Goal: Information Seeking & Learning: Learn about a topic

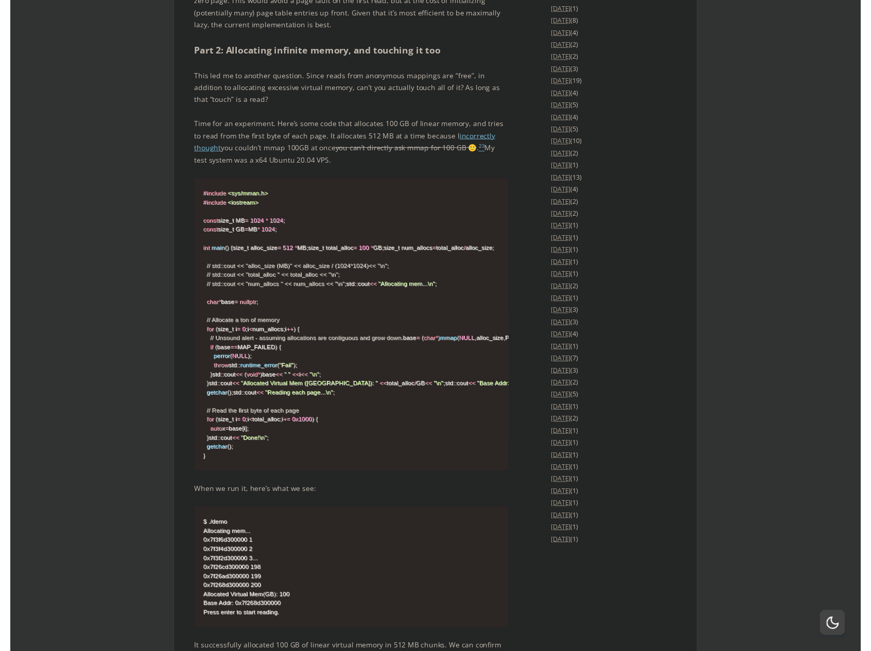
scroll to position [1596, 0]
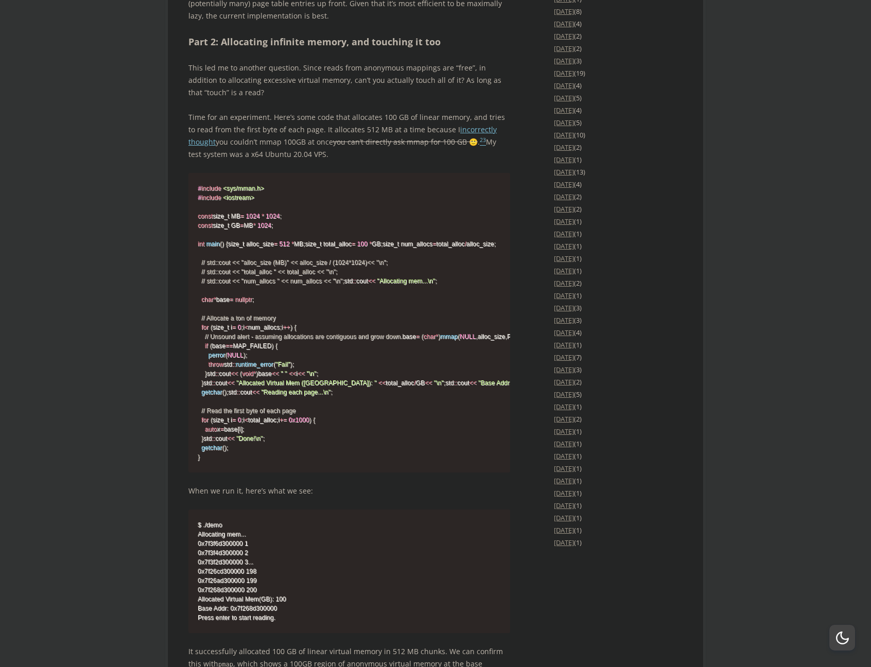
click at [370, 147] on s "you can’t directly ask mmap for 100 GB 🙂" at bounding box center [405, 142] width 145 height 10
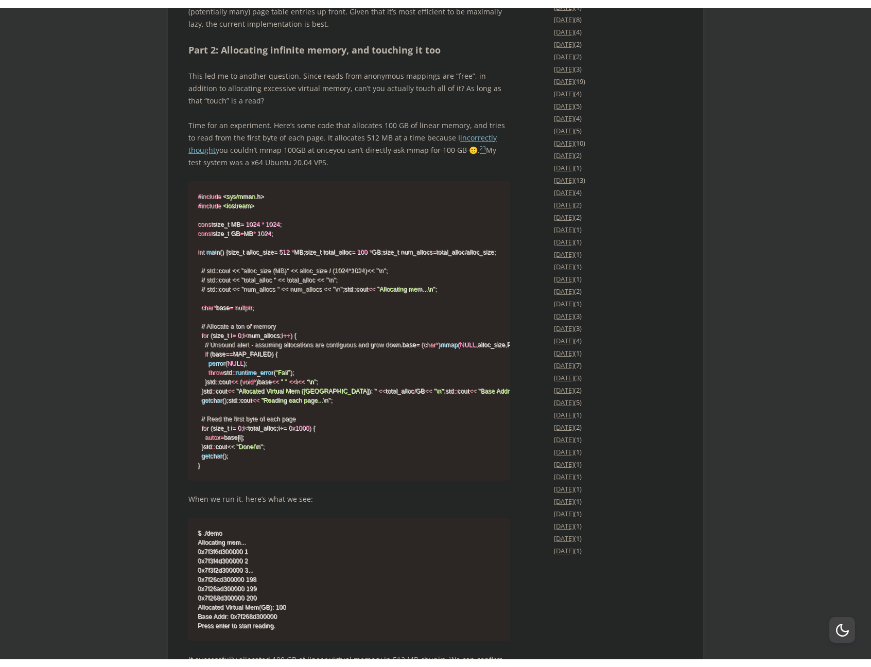
scroll to position [406, 0]
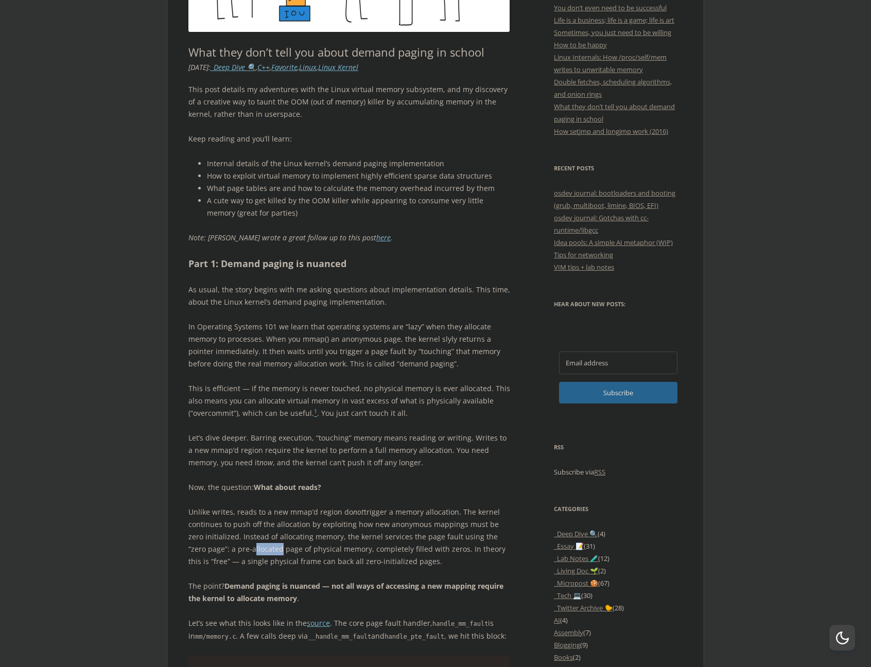
click at [269, 332] on p "In Operating Systems 101 we learn that operating systems are “lazy” when they a…" at bounding box center [349, 345] width 322 height 49
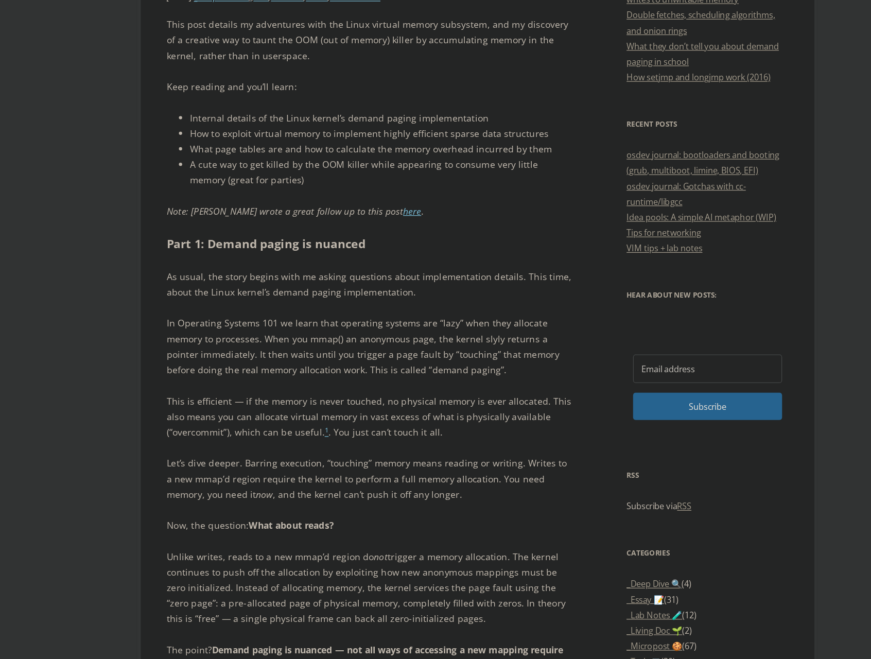
scroll to position [303, 0]
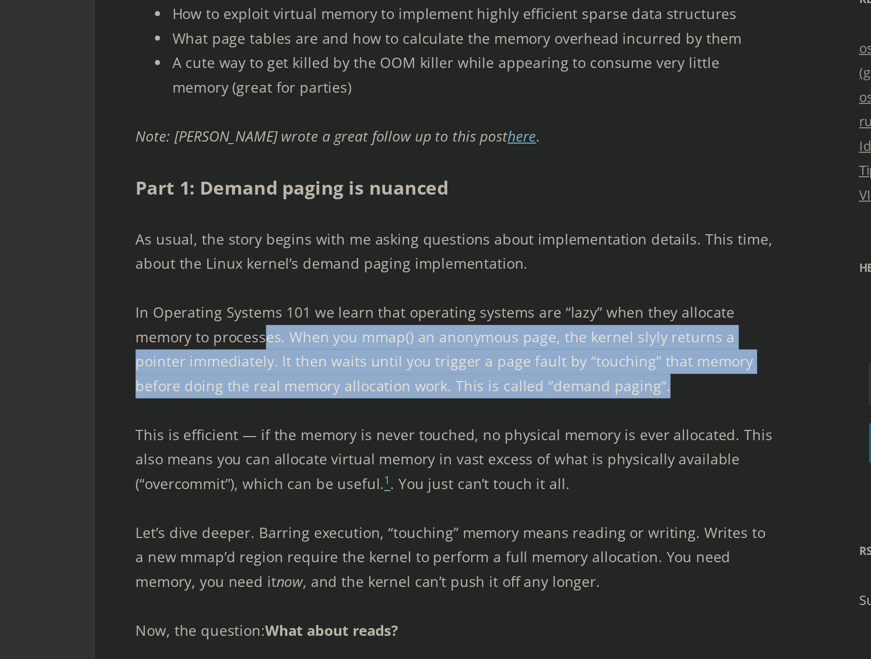
drag, startPoint x: 134, startPoint y: 168, endPoint x: 300, endPoint y: 194, distance: 167.8
click at [300, 424] on p "In Operating Systems 101 we learn that operating systems are “lazy” when they a…" at bounding box center [349, 448] width 322 height 49
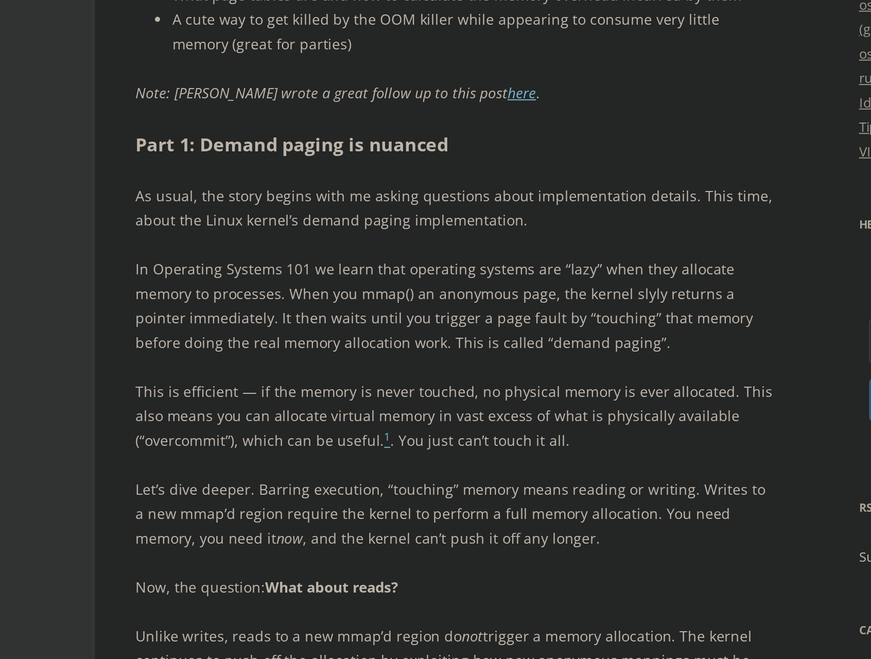
scroll to position [542, 0]
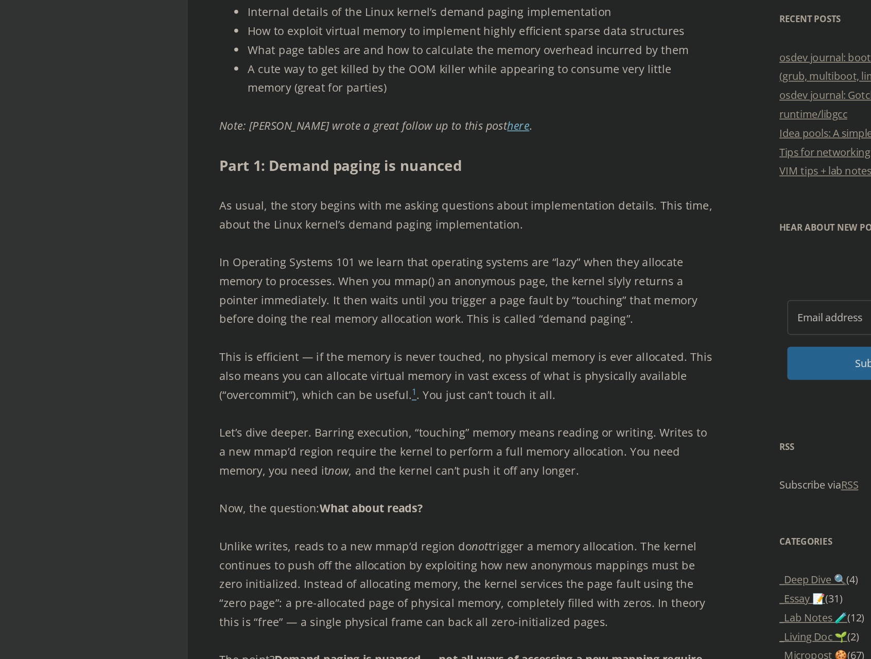
click at [328, 197] on p "In Operating Systems 101 we learn that operating systems are “lazy” when they a…" at bounding box center [349, 209] width 322 height 49
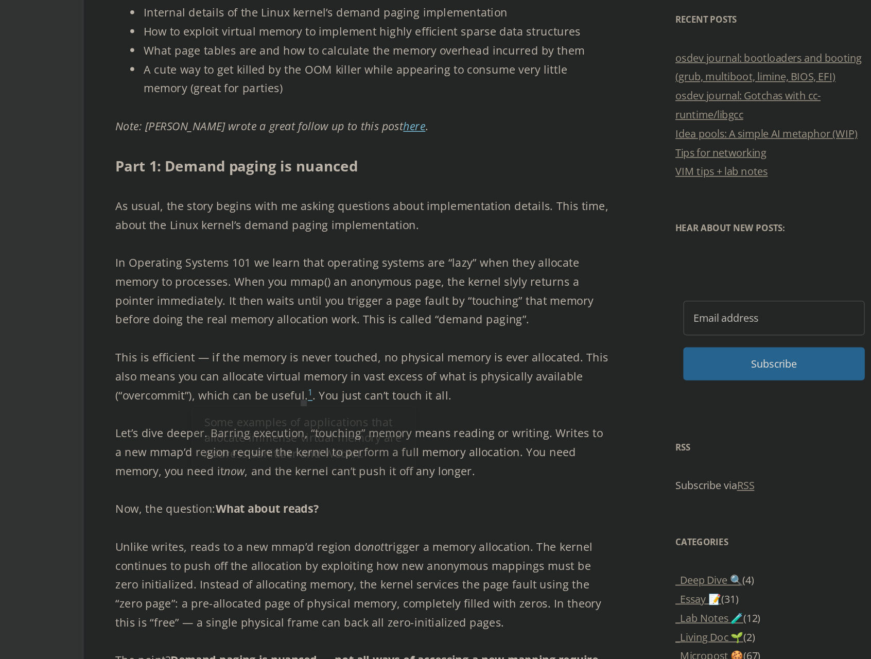
click at [228, 208] on p "In Operating Systems 101 we learn that operating systems are “lazy” when they a…" at bounding box center [349, 209] width 322 height 49
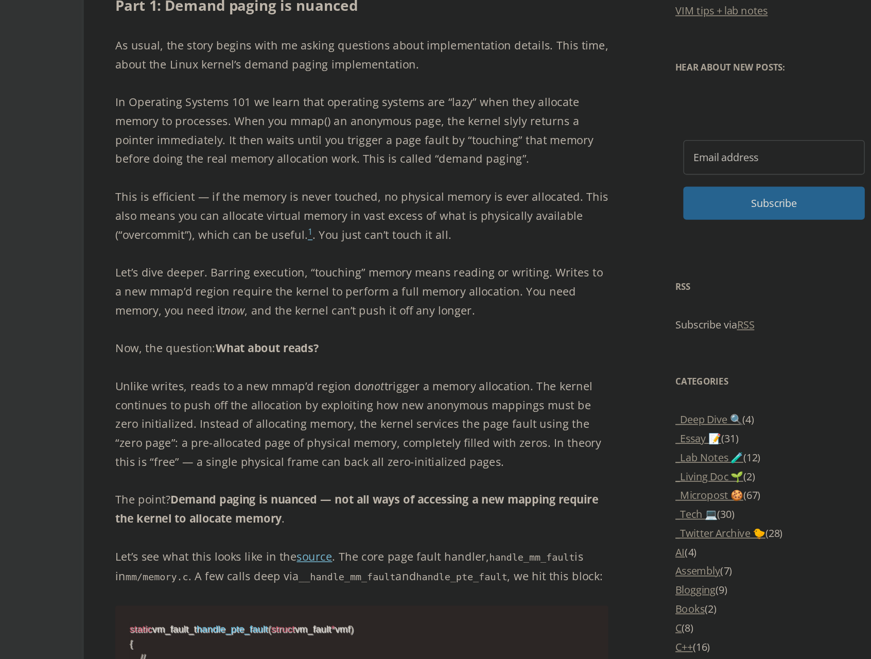
click at [188, 370] on p "Unlike writes, reads to a new mmap’d region do not trigger a memory allocation.…" at bounding box center [349, 401] width 322 height 62
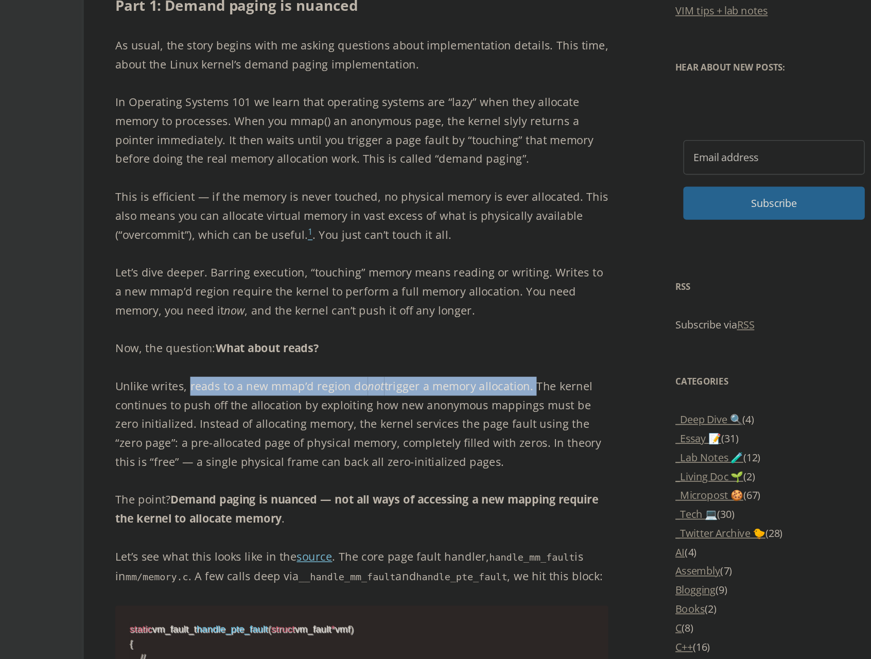
drag, startPoint x: 121, startPoint y: 250, endPoint x: 344, endPoint y: 252, distance: 222.4
click at [344, 370] on p "Unlike writes, reads to a new mmap’d region do not trigger a memory allocation.…" at bounding box center [349, 401] width 322 height 62
click at [350, 370] on p "Unlike writes, reads to a new mmap’d region do not trigger a memory allocation.…" at bounding box center [349, 401] width 322 height 62
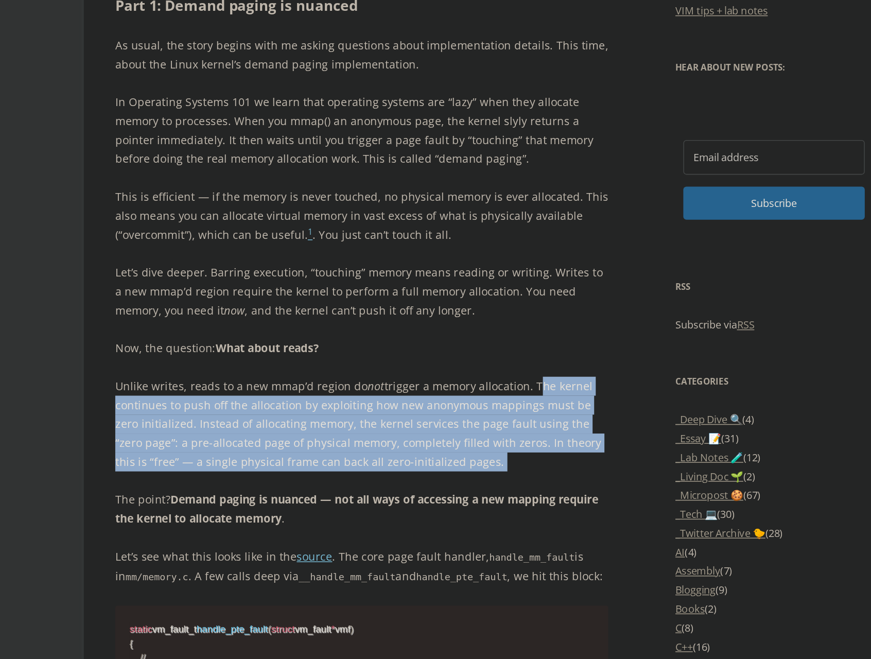
drag, startPoint x: 350, startPoint y: 251, endPoint x: 317, endPoint y: 302, distance: 60.3
click at [317, 370] on p "Unlike writes, reads to a new mmap’d region do not trigger a memory allocation.…" at bounding box center [349, 401] width 322 height 62
click at [317, 445] on strong "Demand paging is nuanced — not all ways of accessing a new mapping require the …" at bounding box center [345, 456] width 315 height 22
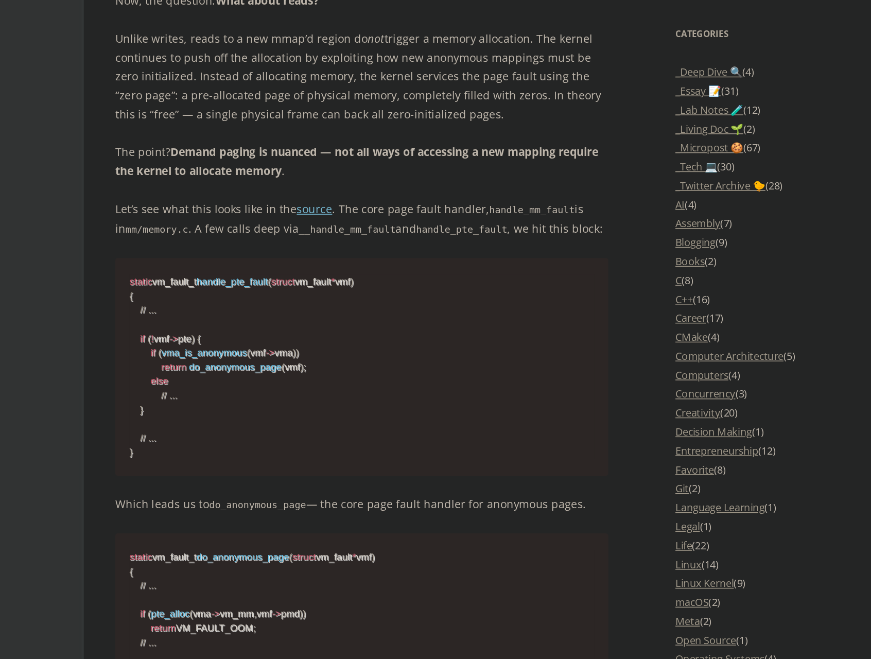
scroll to position [665, 0]
